Goal: Task Accomplishment & Management: Manage account settings

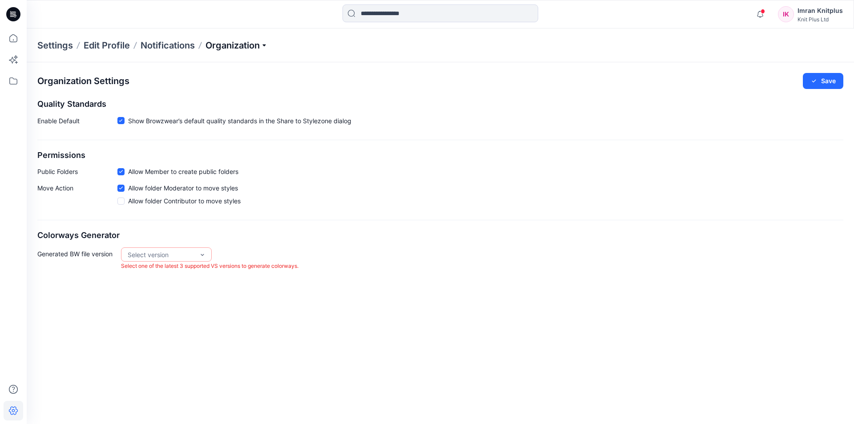
click at [264, 46] on p "Organization" at bounding box center [237, 45] width 62 height 12
click at [14, 39] on icon at bounding box center [14, 38] width 20 height 20
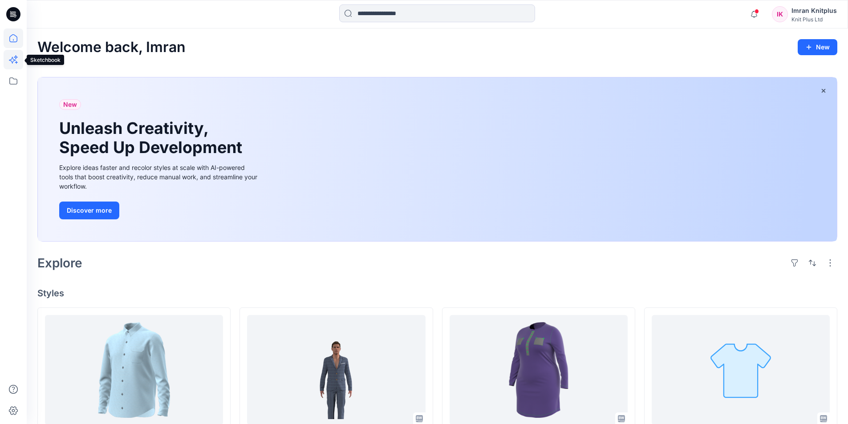
click at [15, 62] on icon at bounding box center [14, 60] width 20 height 20
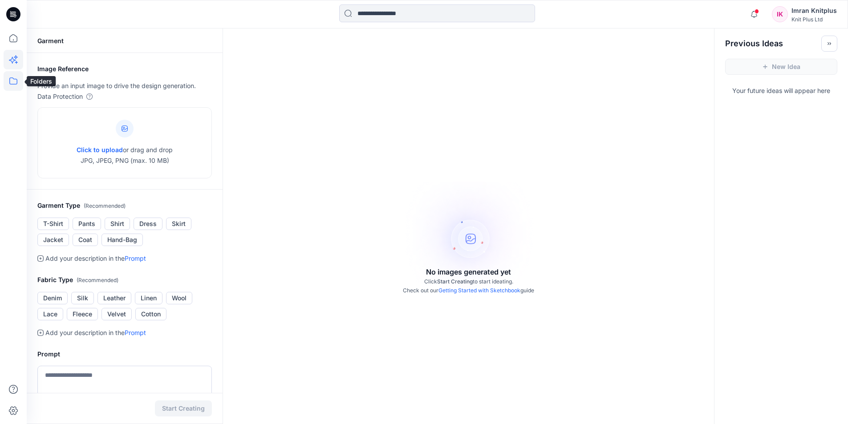
click at [12, 77] on icon at bounding box center [14, 81] width 20 height 20
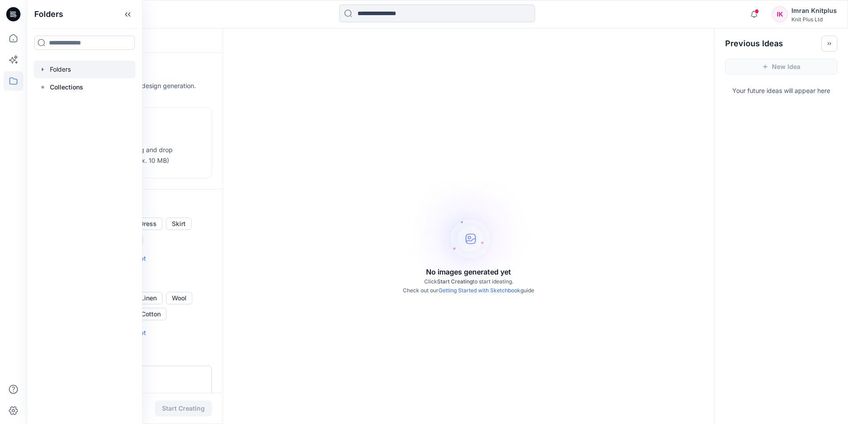
click at [65, 71] on div at bounding box center [84, 70] width 101 height 18
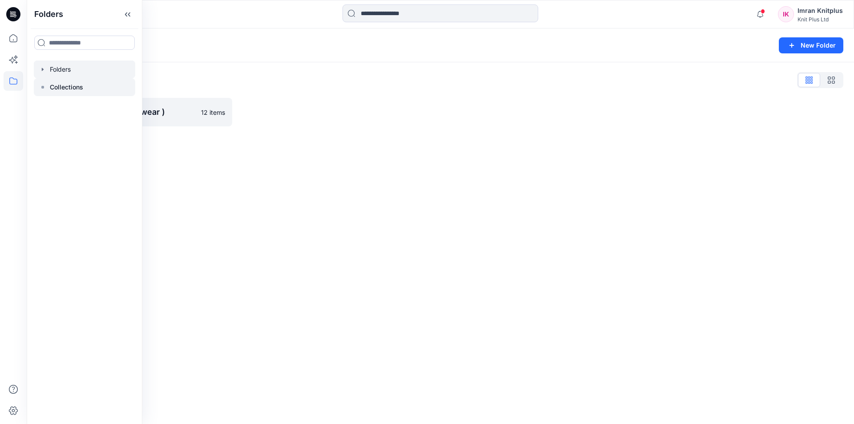
click at [64, 88] on p "Collections" at bounding box center [66, 87] width 33 height 11
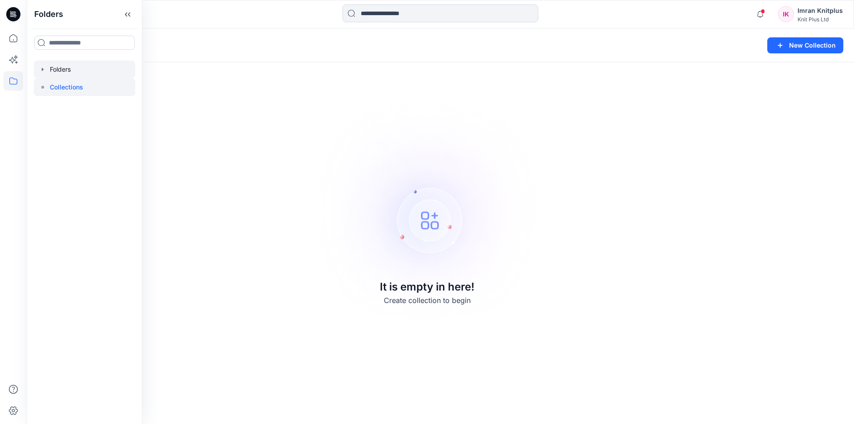
click at [61, 70] on div at bounding box center [84, 70] width 101 height 18
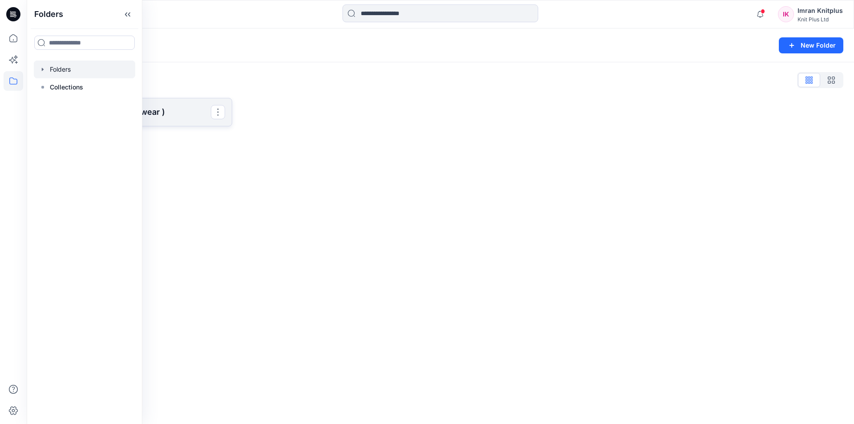
click at [175, 111] on p "CutSew- KPL ( Browzwear )" at bounding box center [134, 112] width 154 height 12
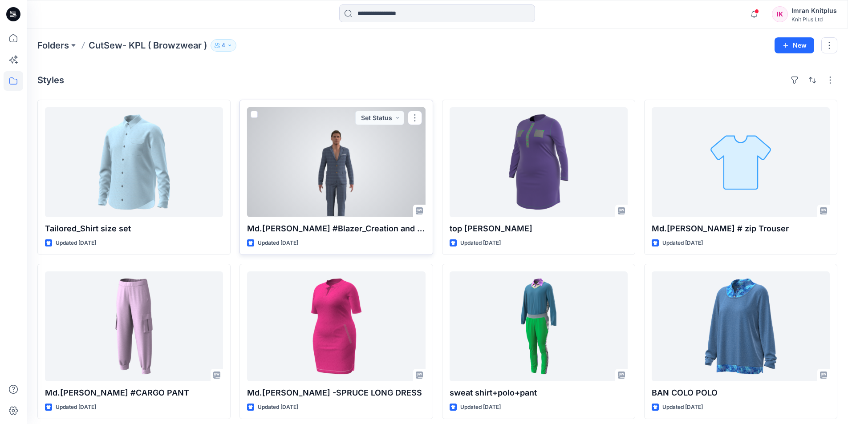
click at [329, 166] on div at bounding box center [336, 162] width 178 height 110
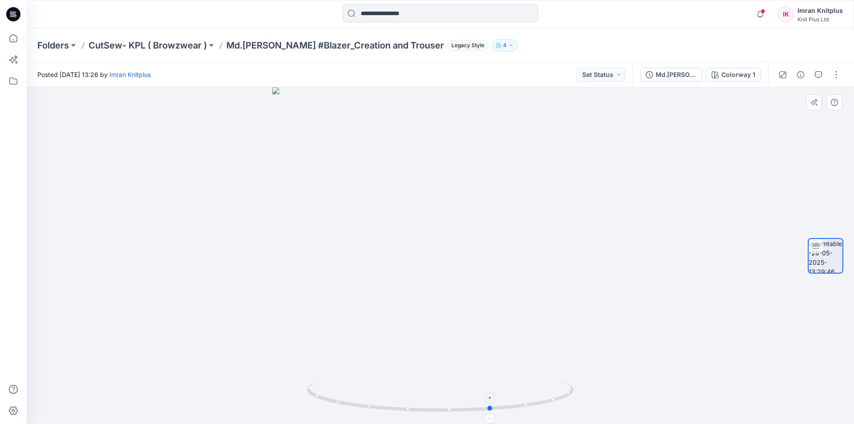
drag, startPoint x: 550, startPoint y: 403, endPoint x: 334, endPoint y: 384, distance: 216.2
click at [334, 384] on icon at bounding box center [441, 397] width 269 height 33
click at [456, 320] on img at bounding box center [441, 254] width 344 height 340
drag, startPoint x: 451, startPoint y: 261, endPoint x: 456, endPoint y: 238, distance: 23.2
click at [456, 238] on img at bounding box center [441, 253] width 344 height 341
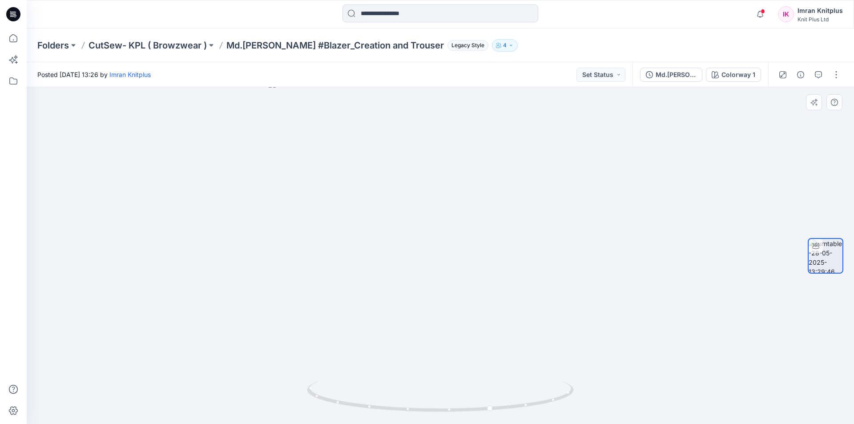
drag, startPoint x: 450, startPoint y: 257, endPoint x: 507, endPoint y: 150, distance: 121.4
click at [506, 150] on img at bounding box center [441, 253] width 344 height 344
drag, startPoint x: 454, startPoint y: 236, endPoint x: 451, endPoint y: 326, distance: 90.4
click at [451, 327] on img at bounding box center [441, 255] width 344 height 337
drag, startPoint x: 439, startPoint y: 308, endPoint x: 523, endPoint y: 194, distance: 142.0
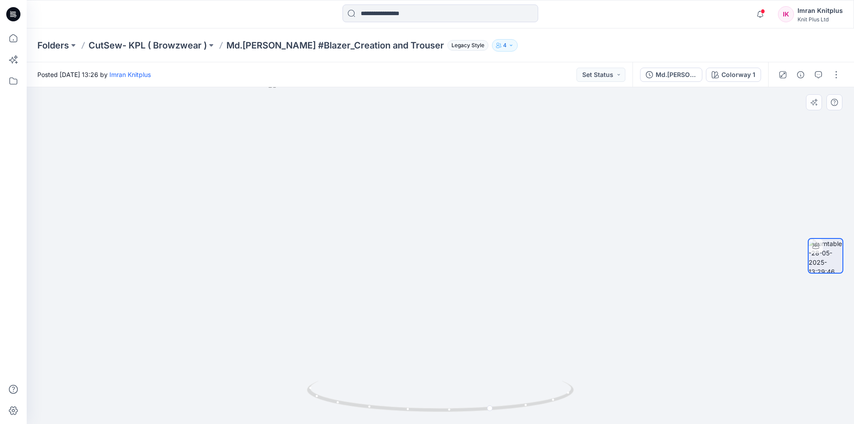
click at [523, 194] on img at bounding box center [441, 253] width 344 height 344
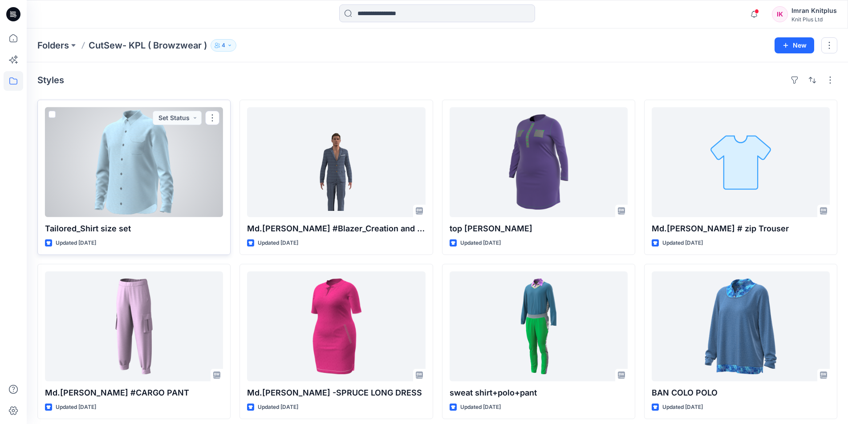
click at [124, 170] on div at bounding box center [134, 162] width 178 height 110
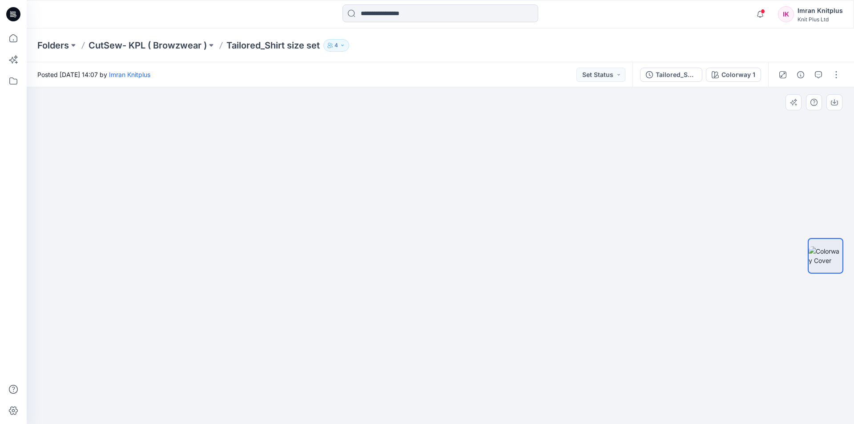
click at [269, 270] on div at bounding box center [441, 255] width 828 height 337
drag, startPoint x: 450, startPoint y: 282, endPoint x: 404, endPoint y: 285, distance: 45.9
click at [404, 285] on img at bounding box center [440, 243] width 296 height 362
click at [577, 309] on div at bounding box center [441, 255] width 828 height 337
click at [817, 73] on icon "button" at bounding box center [818, 74] width 7 height 7
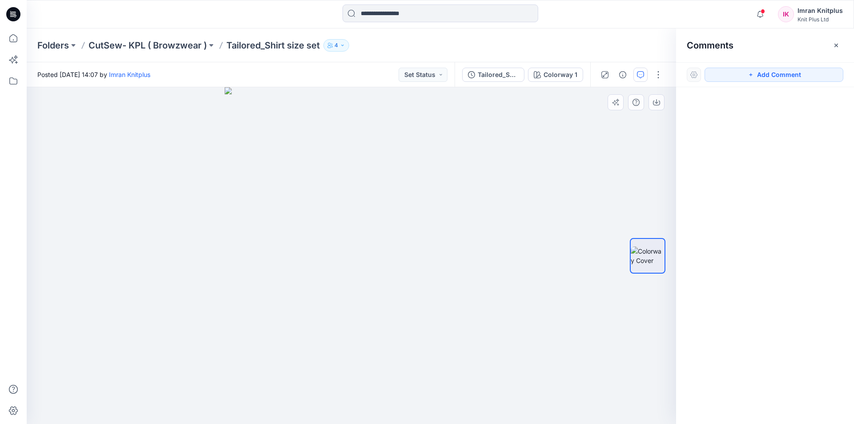
drag, startPoint x: 311, startPoint y: 343, endPoint x: 501, endPoint y: 349, distance: 190.1
click at [505, 348] on div at bounding box center [352, 255] width 650 height 337
drag, startPoint x: 445, startPoint y: 378, endPoint x: 317, endPoint y: 392, distance: 129.4
click at [317, 392] on img at bounding box center [352, 255] width 254 height 337
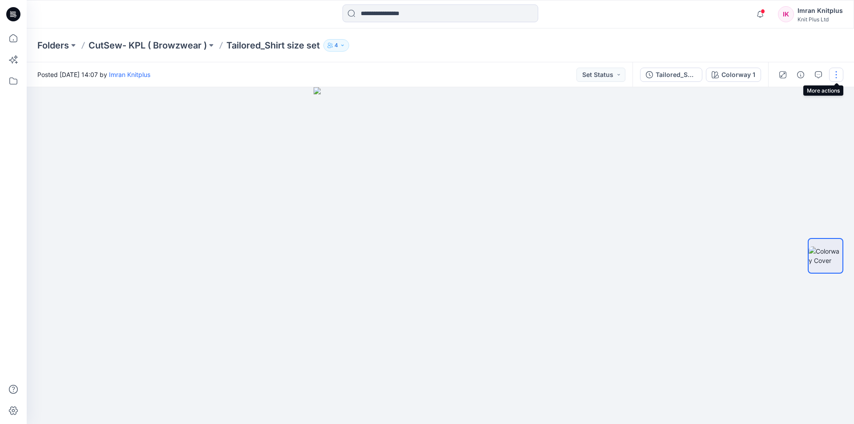
click at [837, 76] on button "button" at bounding box center [836, 75] width 14 height 14
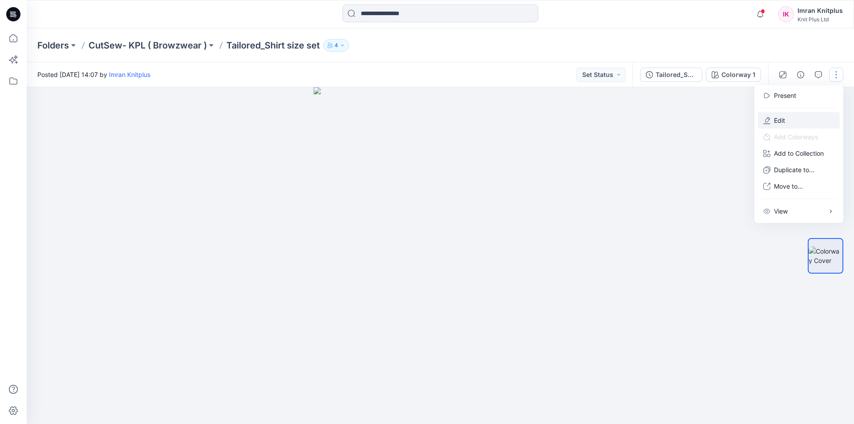
click at [781, 122] on p "Edit" at bounding box center [779, 120] width 11 height 9
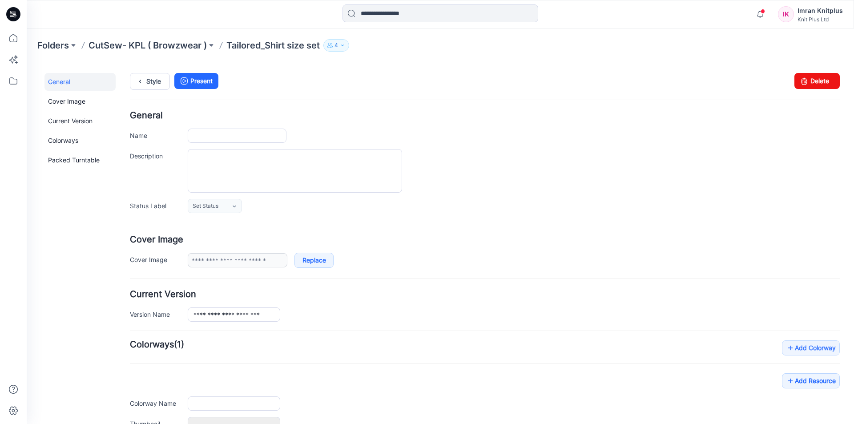
type input "**********"
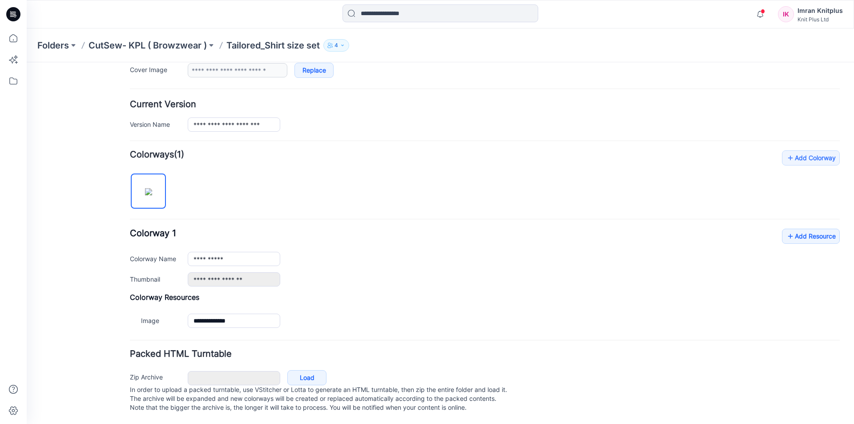
scroll to position [199, 0]
